Goal: Task Accomplishment & Management: Manage account settings

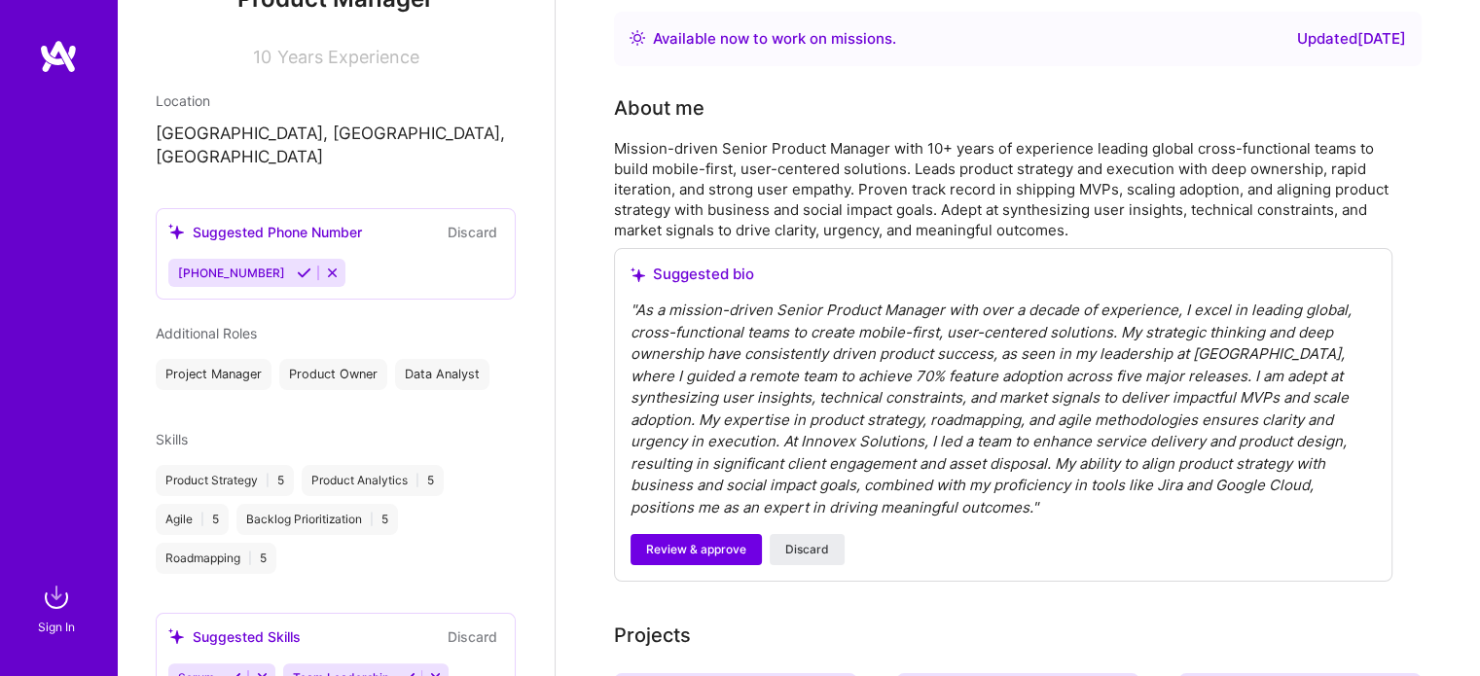
scroll to position [93, 0]
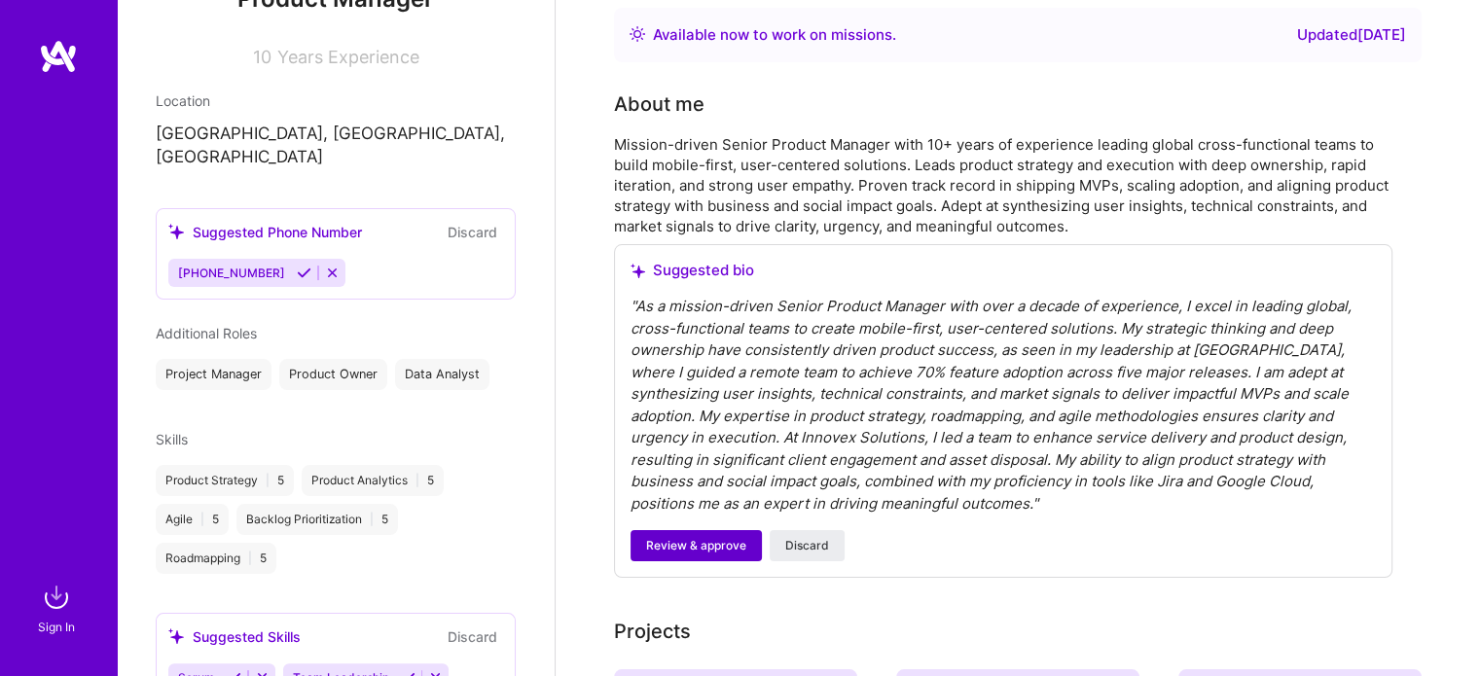
click at [712, 553] on span "Review & approve" at bounding box center [696, 546] width 100 height 18
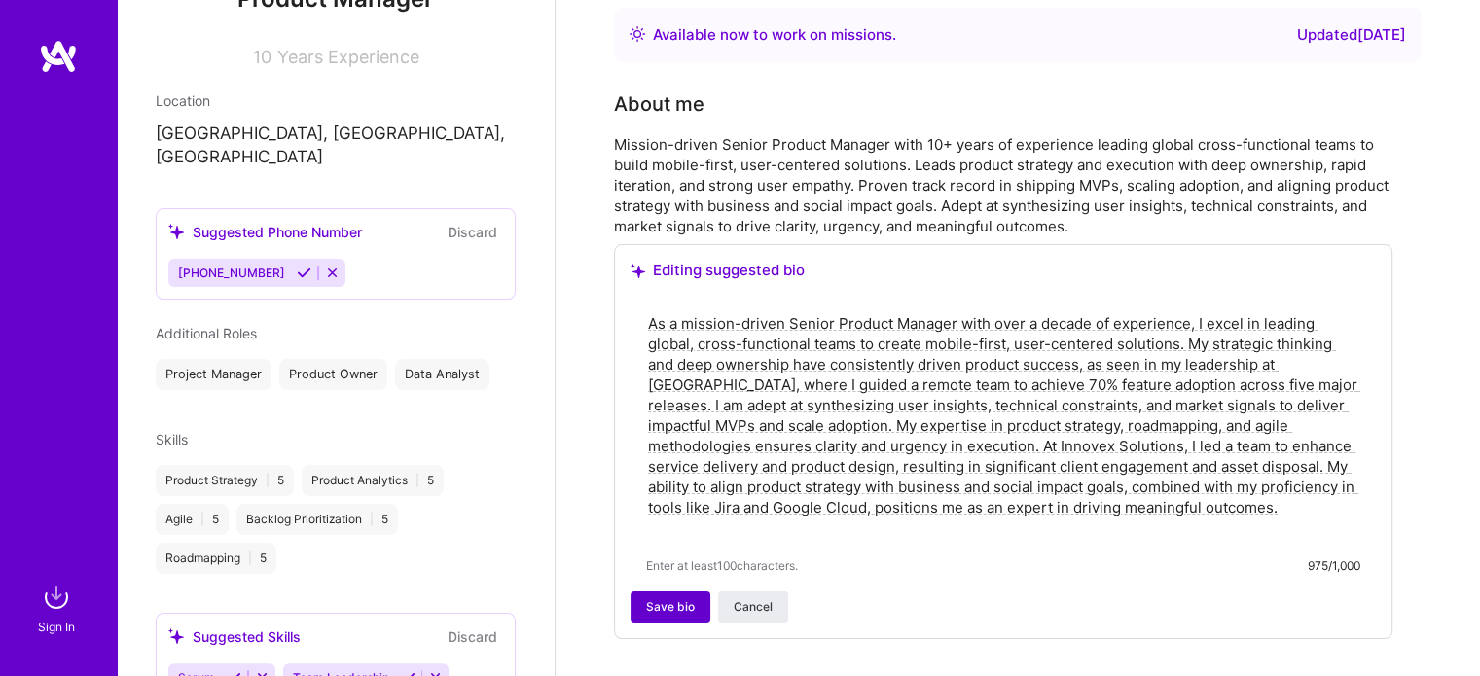
click at [666, 612] on span "Save bio" at bounding box center [670, 607] width 49 height 18
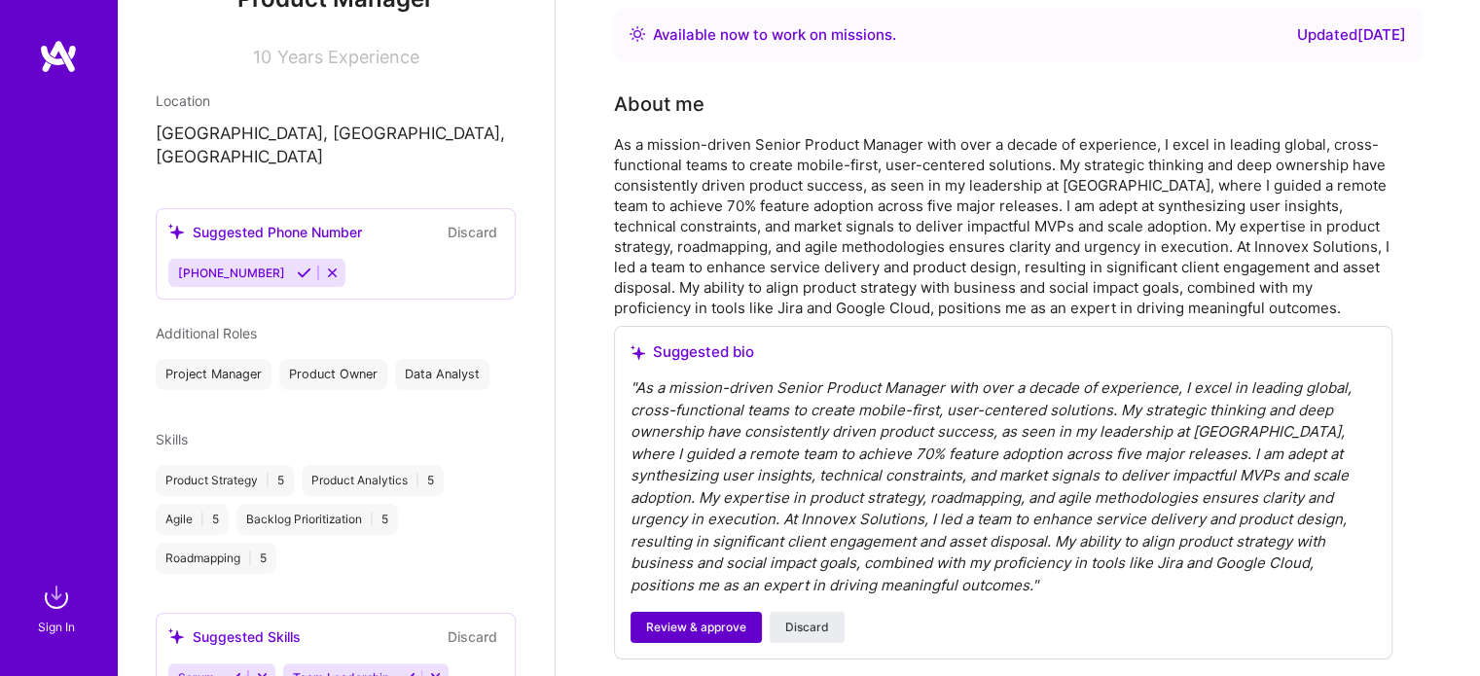
scroll to position [0, 0]
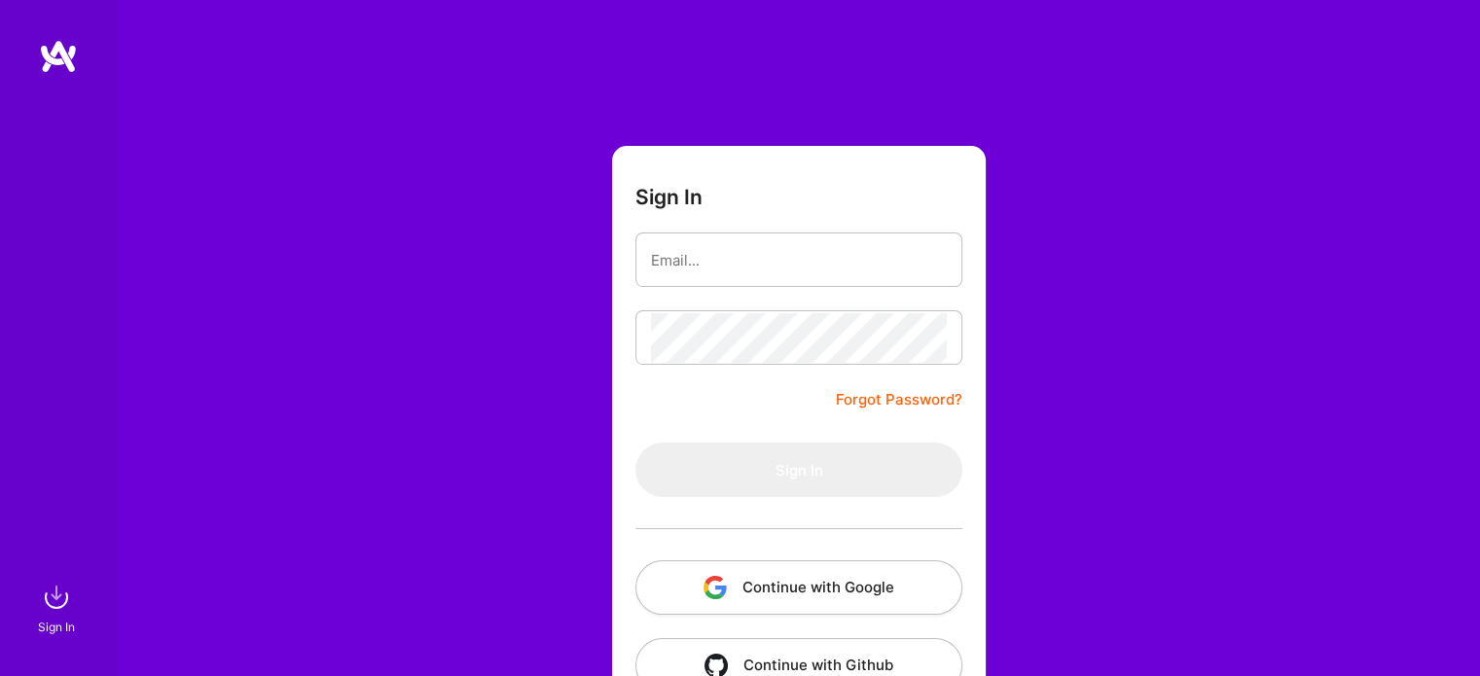
click at [760, 588] on button "Continue with Google" at bounding box center [798, 587] width 327 height 54
